Goal: Use online tool/utility: Utilize a website feature to perform a specific function

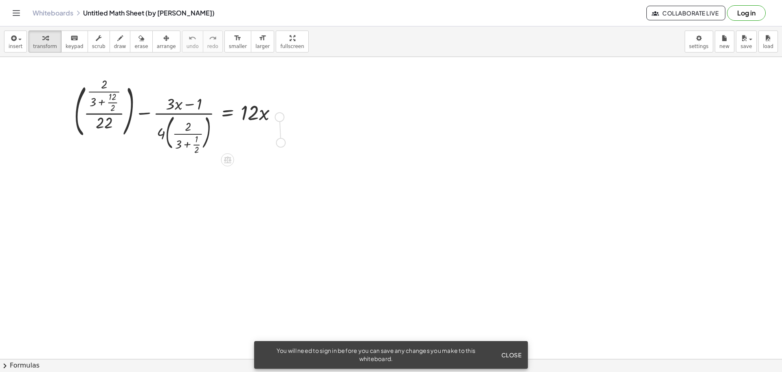
drag, startPoint x: 281, startPoint y: 117, endPoint x: 287, endPoint y: 145, distance: 28.7
click at [228, 117] on div "+ ( · · 2 · ( + 3 + · 12 · 2 ) · 22 ) − · ( + · 3 · x − 1 ) · 4 · ( · 2 · ( + 3…" at bounding box center [228, 117] width 0 height 0
drag, startPoint x: 195, startPoint y: 127, endPoint x: 201, endPoint y: 107, distance: 21.4
click at [201, 116] on div at bounding box center [178, 116] width 217 height 72
drag, startPoint x: 186, startPoint y: 102, endPoint x: 297, endPoint y: 114, distance: 111.4
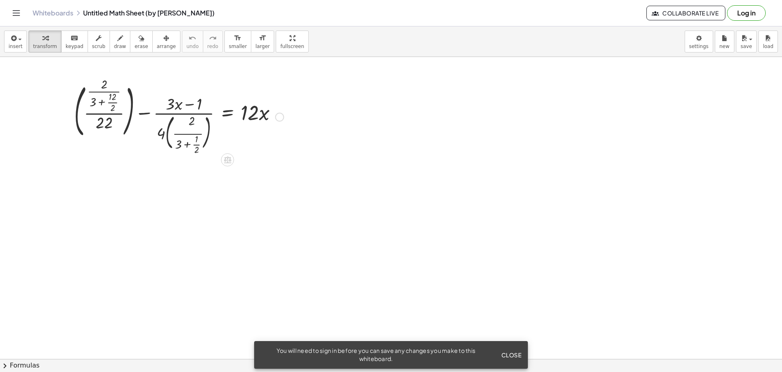
click at [210, 105] on div at bounding box center [178, 116] width 217 height 72
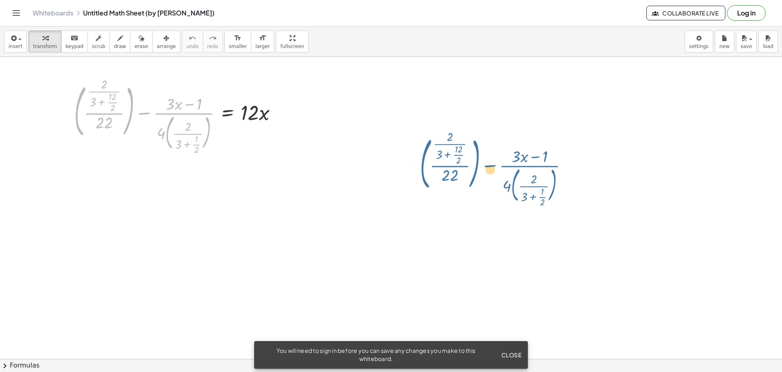
drag, startPoint x: 75, startPoint y: 93, endPoint x: 399, endPoint y: 138, distance: 327.6
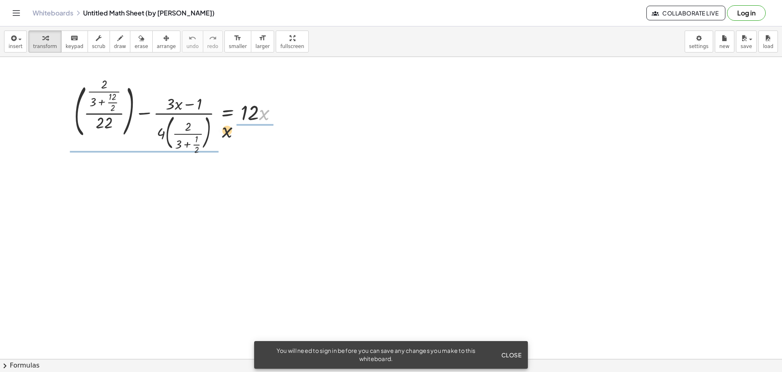
drag, startPoint x: 265, startPoint y: 110, endPoint x: 236, endPoint y: 116, distance: 29.9
click at [227, 125] on div at bounding box center [178, 116] width 217 height 72
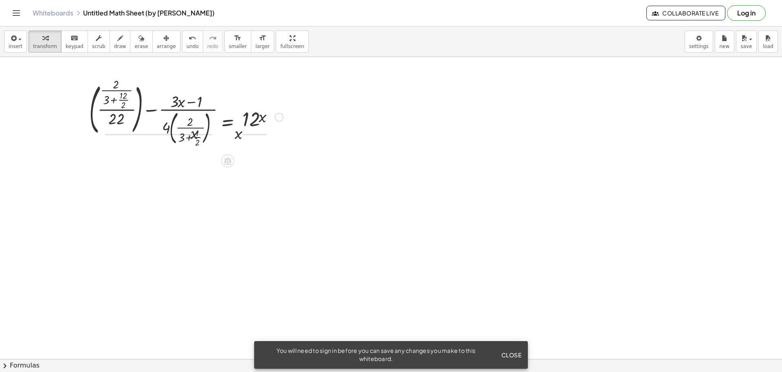
click at [234, 113] on div at bounding box center [193, 116] width 188 height 74
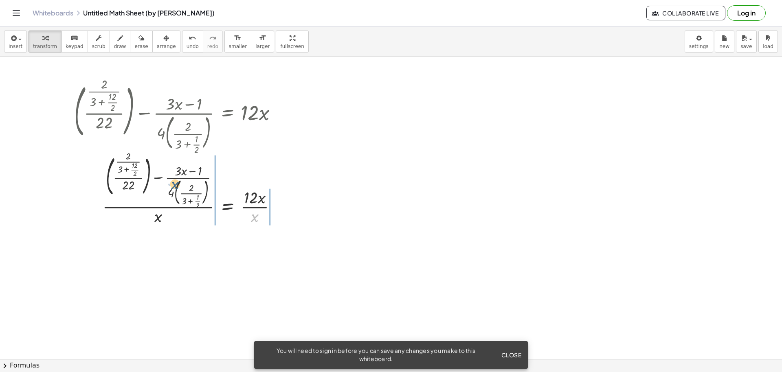
drag, startPoint x: 250, startPoint y: 214, endPoint x: 169, endPoint y: 181, distance: 87.2
click at [169, 181] on div at bounding box center [178, 190] width 217 height 74
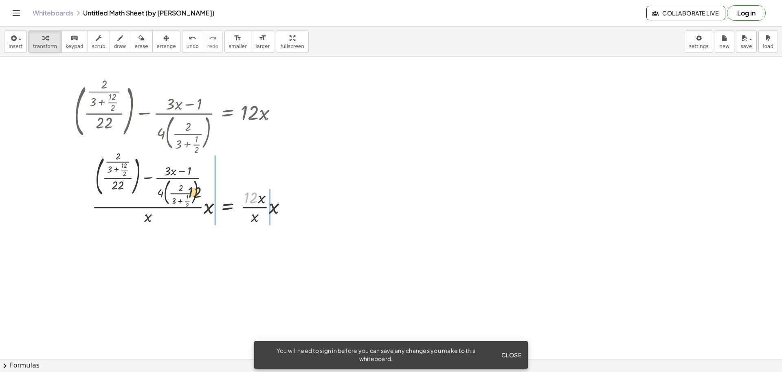
drag, startPoint x: 253, startPoint y: 199, endPoint x: 184, endPoint y: 189, distance: 69.0
click at [185, 190] on div at bounding box center [184, 190] width 228 height 74
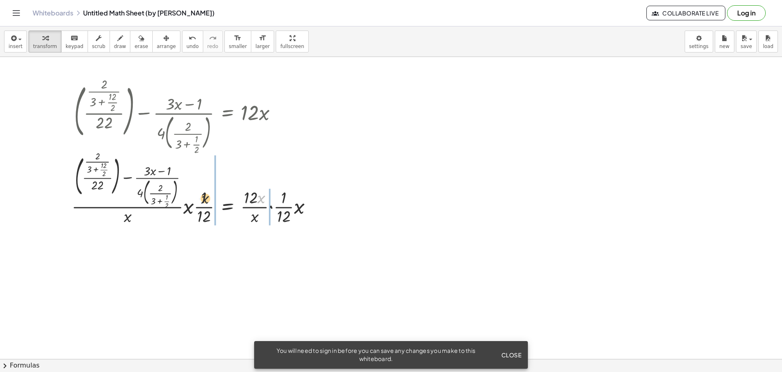
drag, startPoint x: 263, startPoint y: 202, endPoint x: 133, endPoint y: 193, distance: 131.0
click at [136, 199] on div at bounding box center [195, 190] width 255 height 74
drag, startPoint x: 60, startPoint y: 199, endPoint x: 231, endPoint y: 126, distance: 185.5
click at [228, 117] on div "+ ( · · 2 · ( + 3 + · 12 · 2 ) · 22 ) − · ( + · 3 · x − 1 ) · 4 · ( · 2 · ( + 3…" at bounding box center [228, 117] width 0 height 0
drag, startPoint x: 255, startPoint y: 113, endPoint x: 253, endPoint y: 177, distance: 63.9
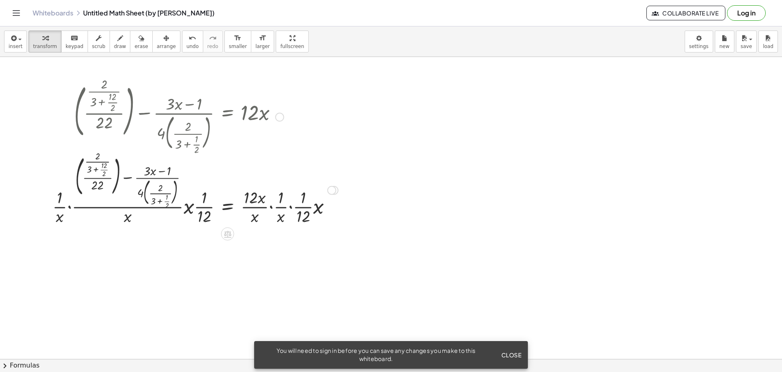
click at [228, 117] on div "+ ( · · 2 · ( + 3 + · 12 · 2 ) · 22 ) − · ( + · 3 · x − 1 ) · 4 · ( · 2 · ( + 3…" at bounding box center [228, 117] width 0 height 0
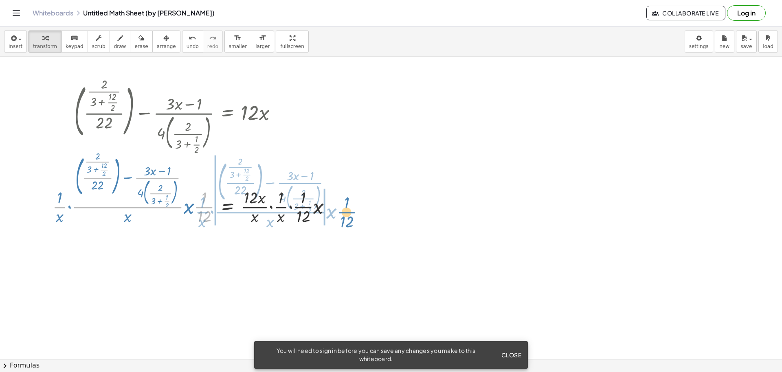
drag, startPoint x: 204, startPoint y: 205, endPoint x: 344, endPoint y: 204, distance: 140.0
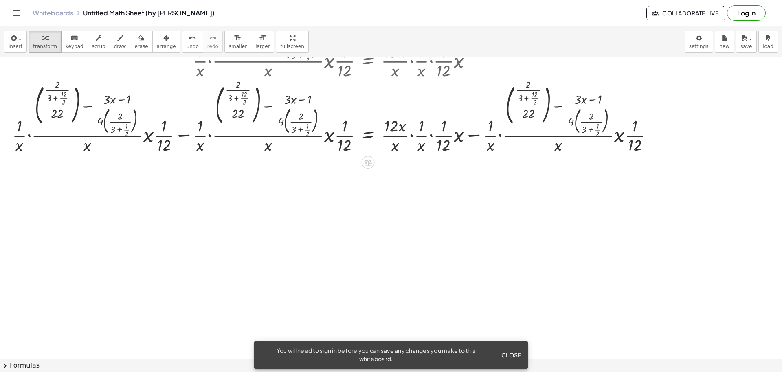
scroll to position [147, 0]
